Goal: Information Seeking & Learning: Learn about a topic

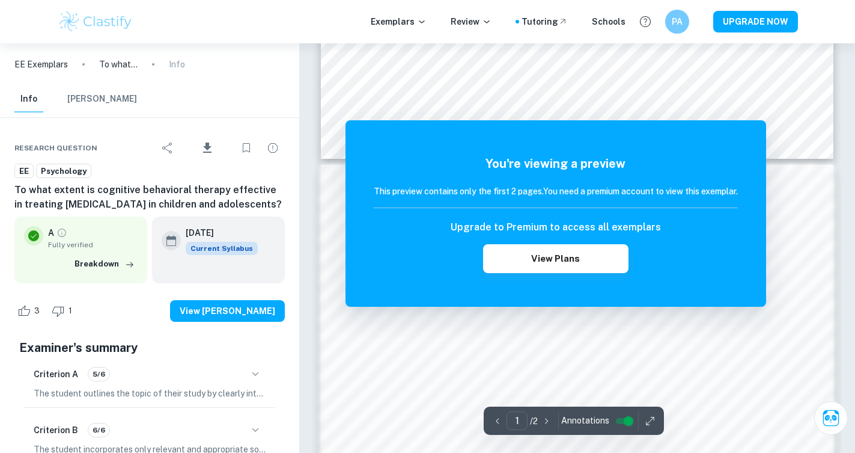
scroll to position [633, 0]
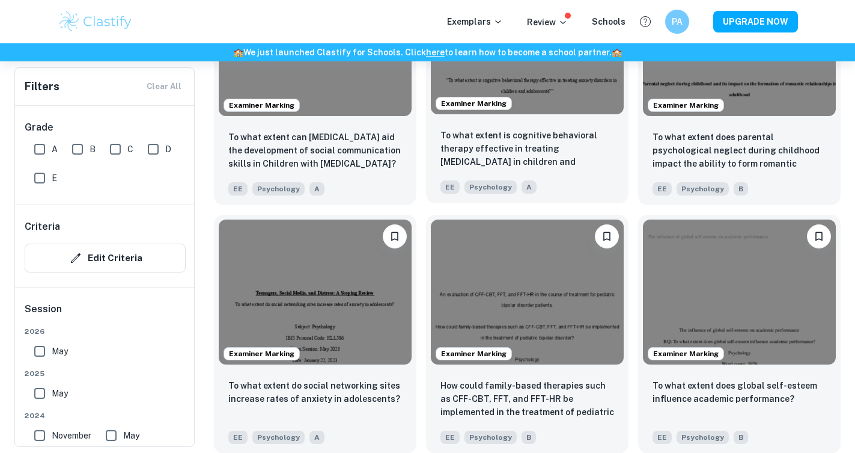
scroll to position [1240, 0]
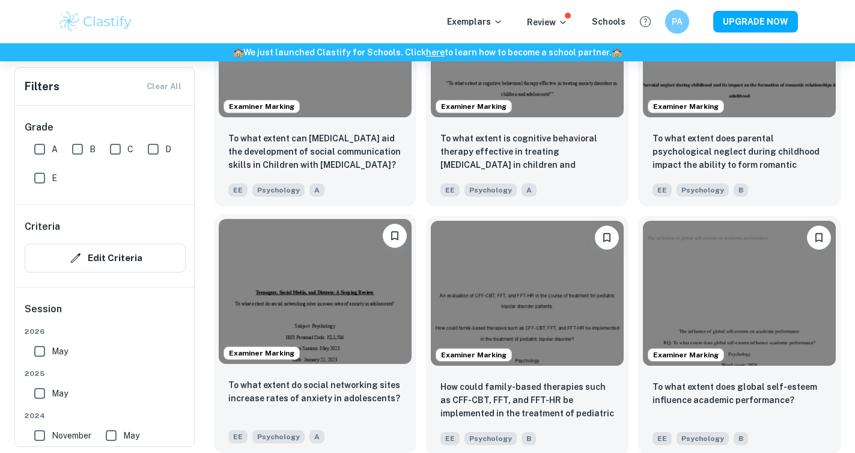
click at [329, 273] on img at bounding box center [315, 291] width 193 height 145
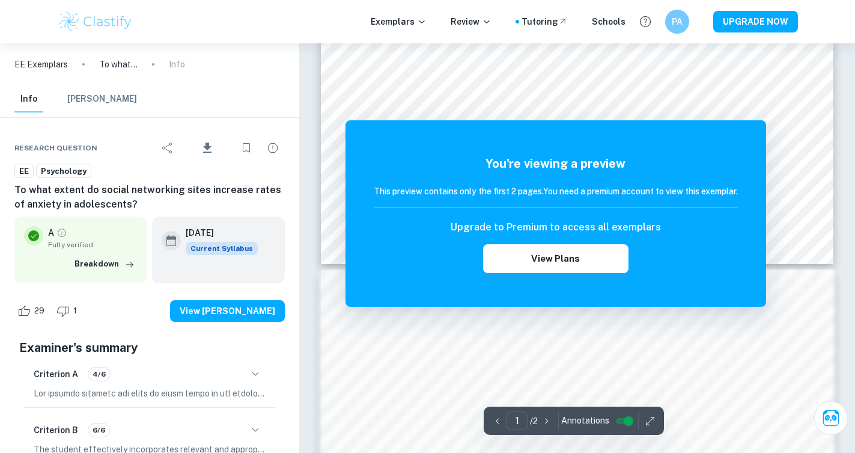
scroll to position [526, 0]
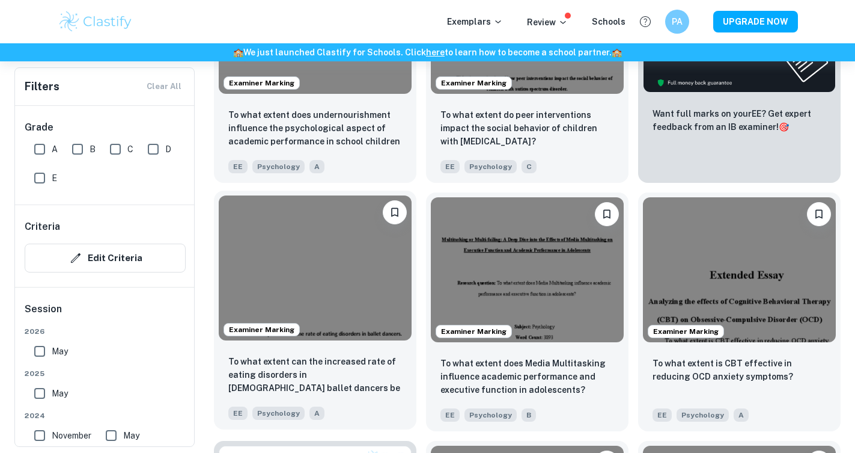
scroll to position [522, 0]
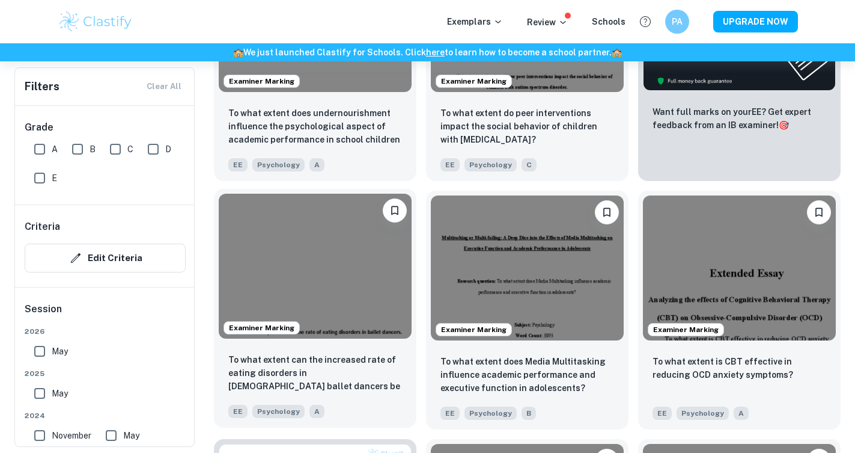
click at [315, 266] on img at bounding box center [315, 266] width 193 height 145
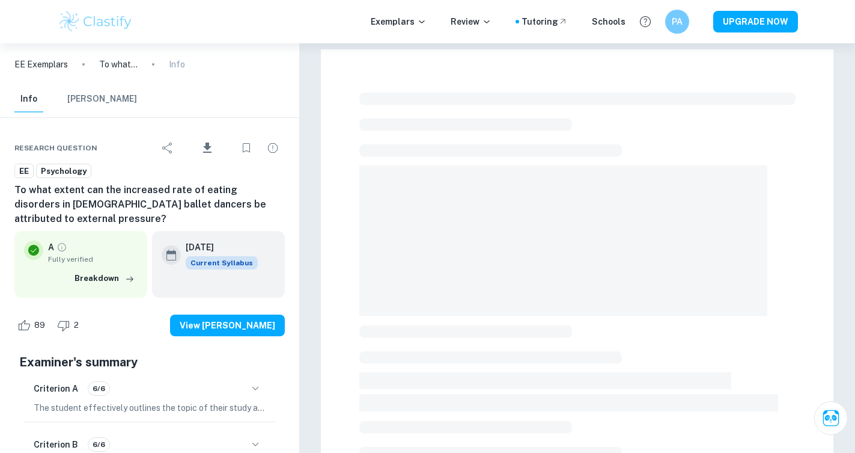
checkbox input "true"
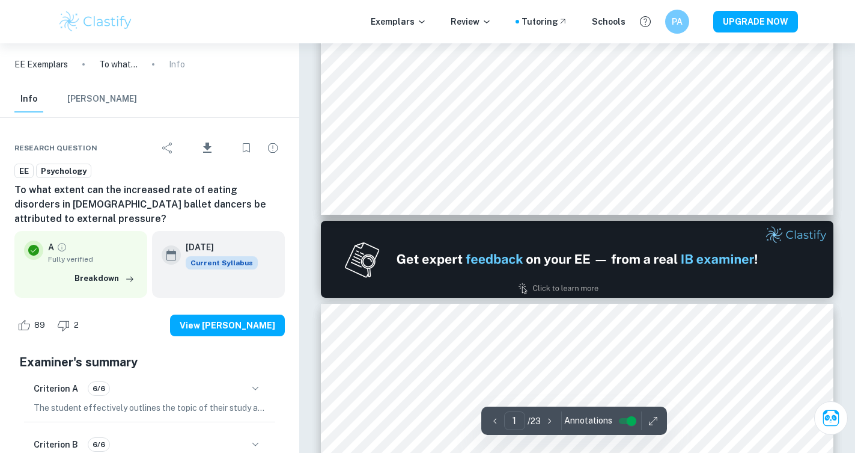
type input "2"
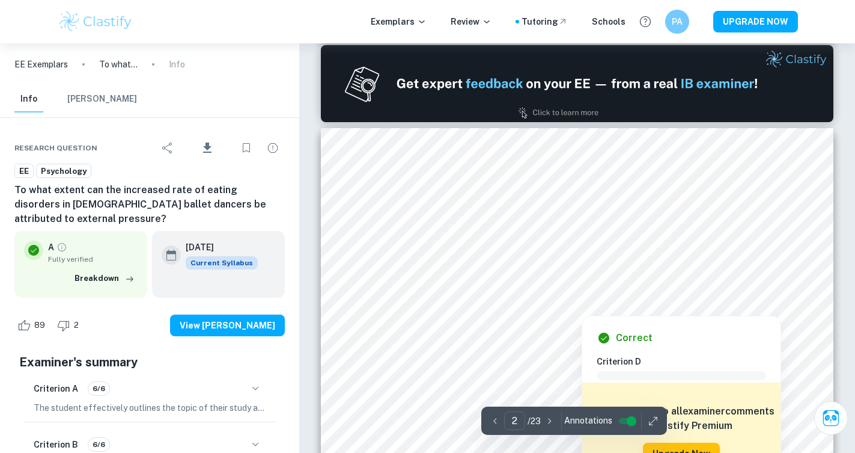
scroll to position [745, 0]
